Goal: Information Seeking & Learning: Check status

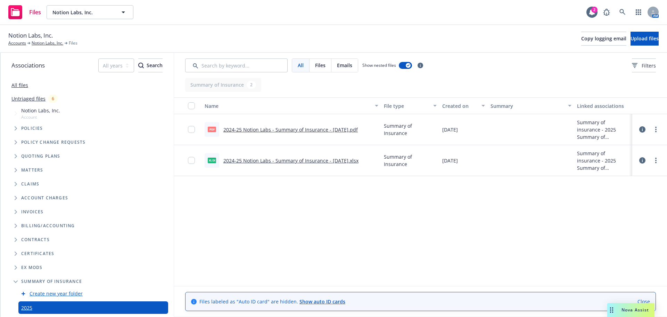
scroll to position [43, 0]
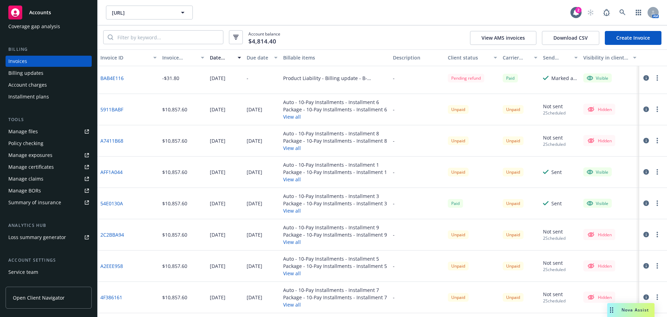
scroll to position [70, 0]
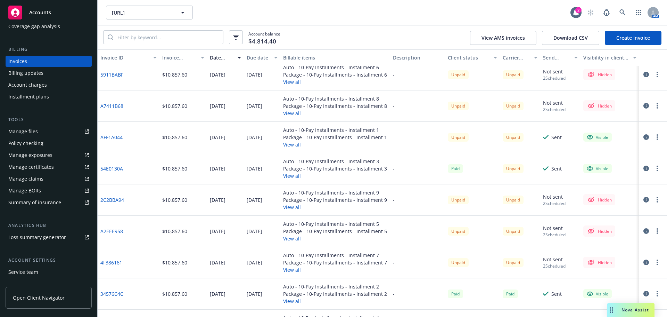
click at [460, 138] on div "Unpaid" at bounding box center [458, 137] width 21 height 9
click at [500, 138] on div "Unpaid" at bounding box center [520, 137] width 40 height 31
click at [503, 138] on div "Unpaid" at bounding box center [513, 137] width 21 height 9
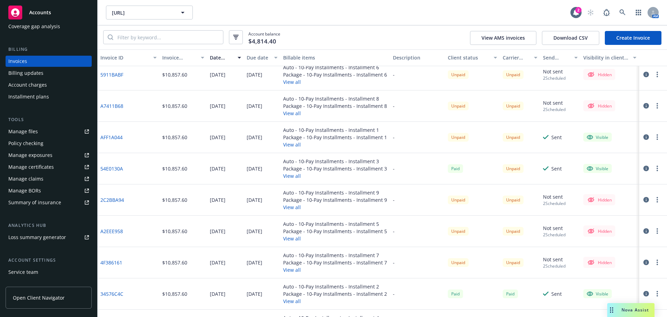
click at [503, 138] on div "Unpaid" at bounding box center [513, 137] width 21 height 9
click at [455, 172] on div "Paid" at bounding box center [455, 168] width 15 height 9
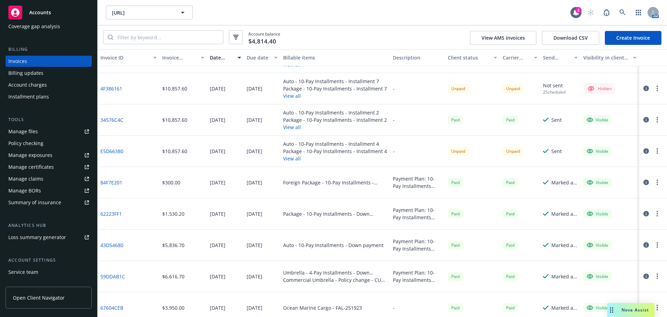
scroll to position [209, 0]
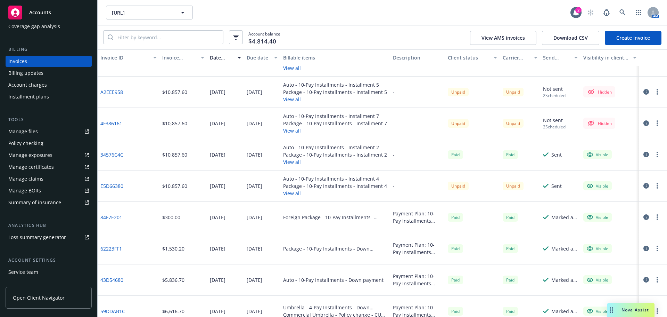
click at [237, 210] on div "[DATE]" at bounding box center [225, 217] width 36 height 31
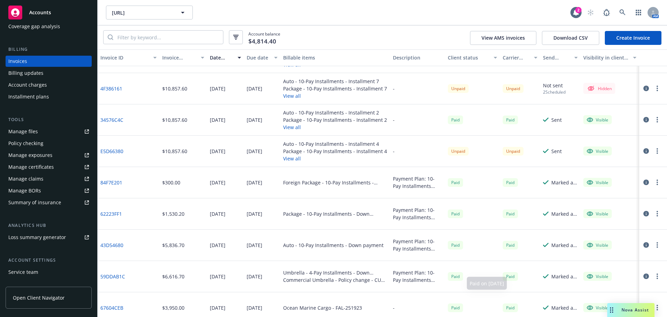
scroll to position [174, 0]
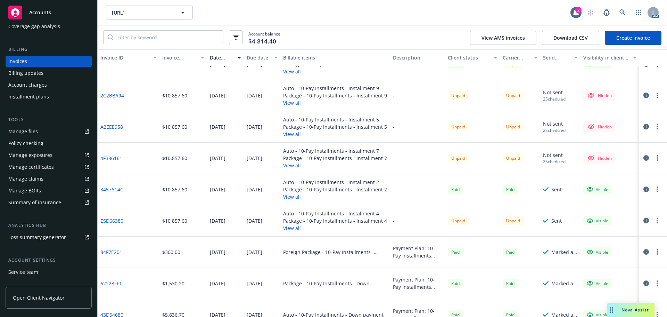
click at [471, 195] on div "Paid" at bounding box center [472, 189] width 55 height 31
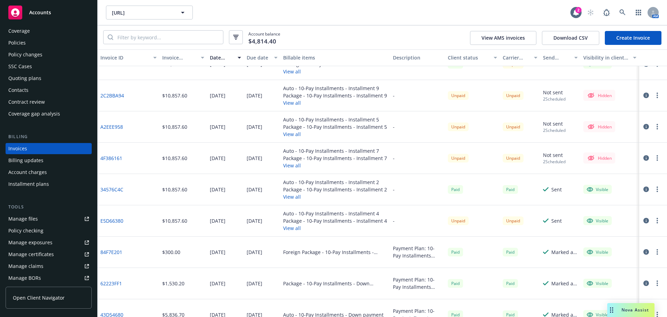
scroll to position [0, 0]
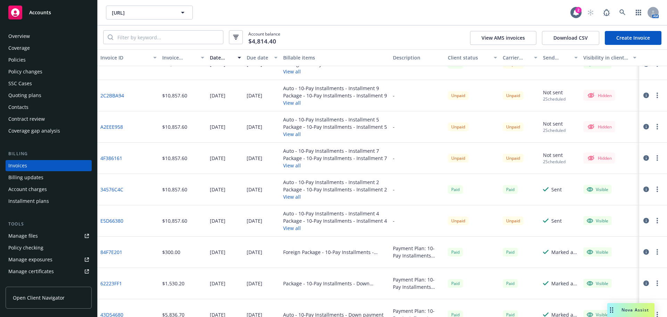
click at [40, 95] on div "Quoting plans" at bounding box center [24, 95] width 33 height 11
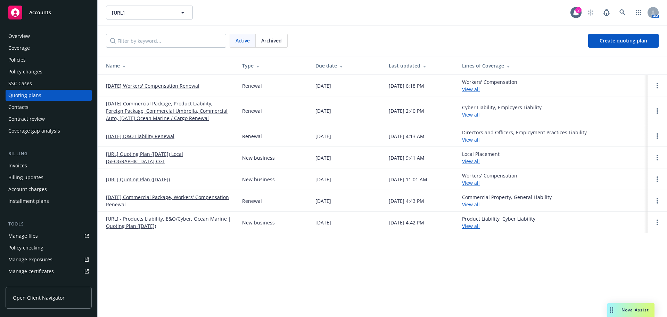
click at [155, 107] on link "[DATE] Commercial Package, Product Liability, Foreign Package, Commercial Umbre…" at bounding box center [168, 111] width 125 height 22
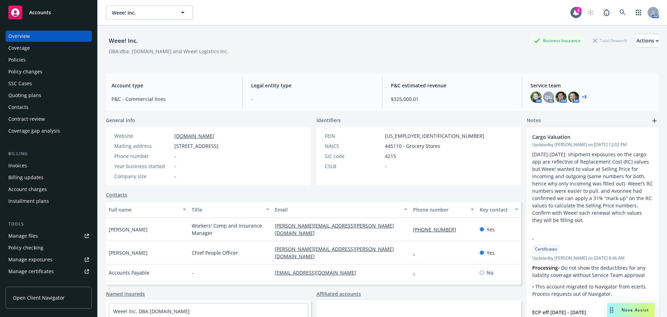
click at [62, 60] on div "Policies" at bounding box center [48, 59] width 81 height 11
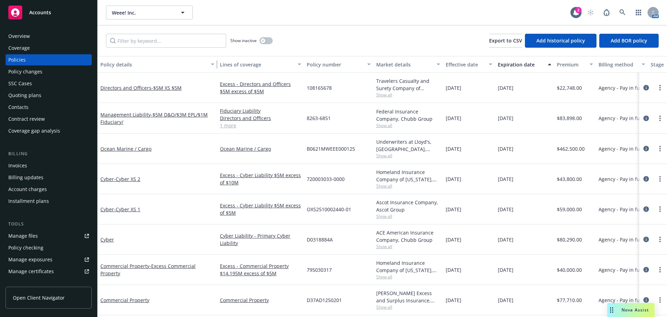
drag, startPoint x: 148, startPoint y: 68, endPoint x: 218, endPoint y: 62, distance: 70.4
click at [215, 62] on div "button" at bounding box center [213, 64] width 3 height 16
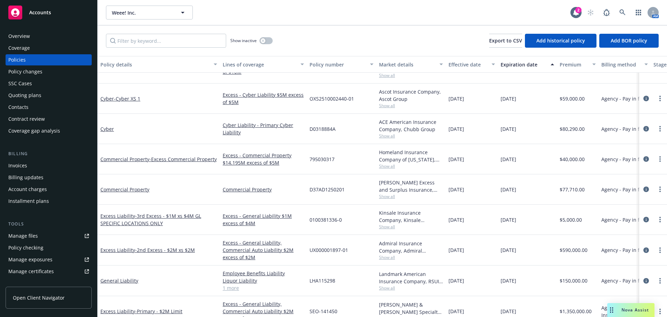
scroll to position [139, 0]
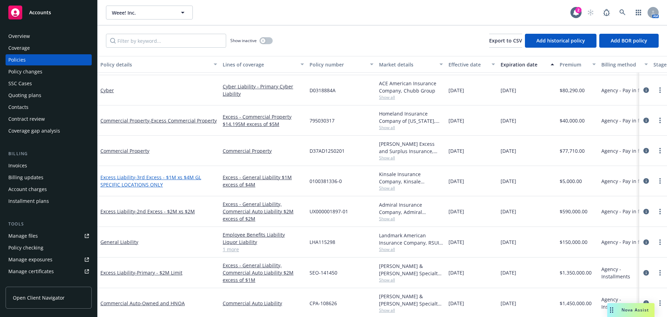
click at [189, 175] on span "- 3rd Excess - $1M xs $4M GL SPECIFIC LOCATIONS ONLY" at bounding box center [150, 181] width 101 height 14
